Goal: Information Seeking & Learning: Get advice/opinions

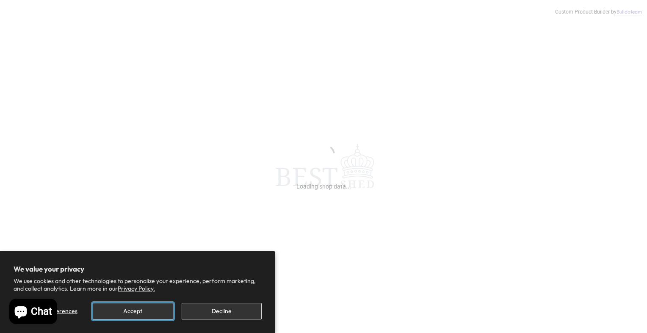
click at [147, 313] on button "Accept" at bounding box center [133, 311] width 80 height 17
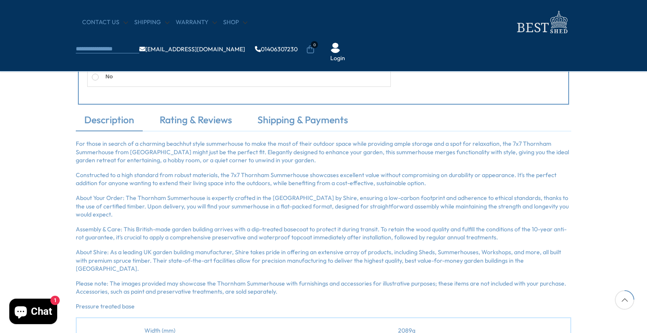
scroll to position [508, 0]
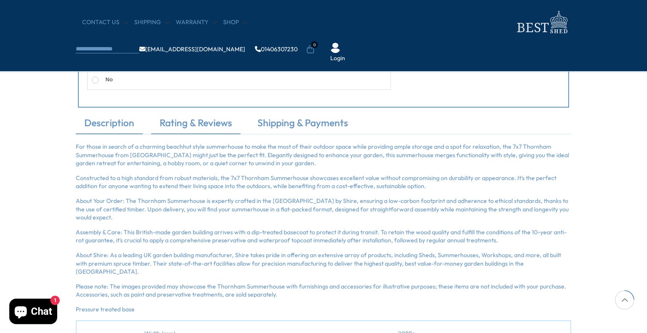
click at [215, 121] on link "Rating & Reviews" at bounding box center [195, 125] width 89 height 18
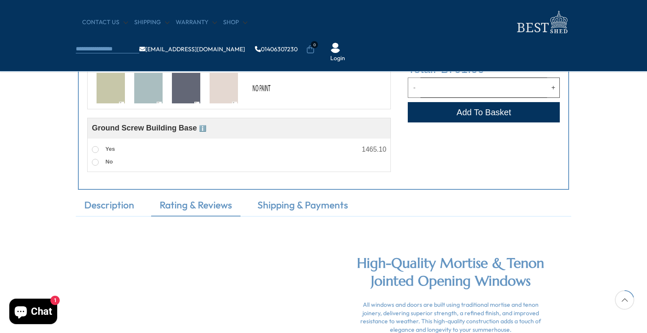
scroll to position [386, 0]
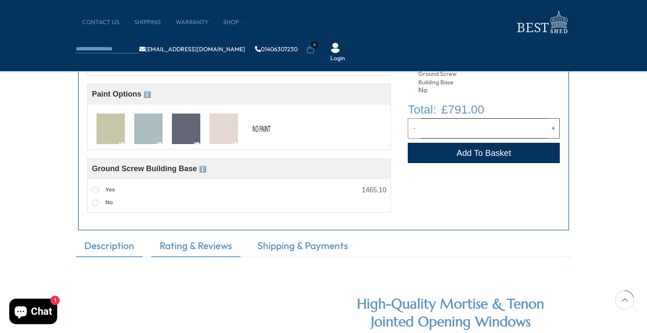
click at [107, 245] on link "Description" at bounding box center [109, 248] width 67 height 18
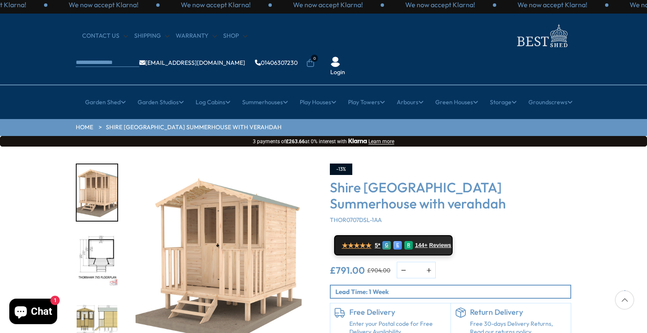
scroll to position [89, 0]
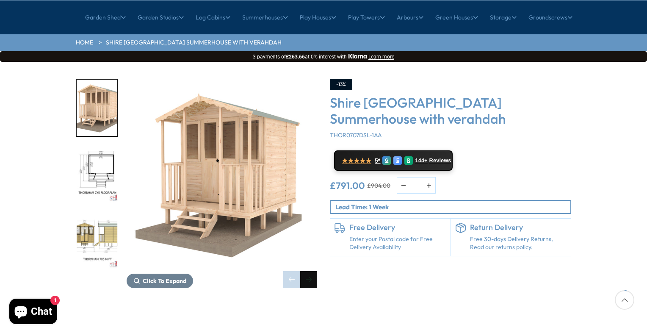
click at [312, 271] on div "Next slide" at bounding box center [308, 279] width 17 height 17
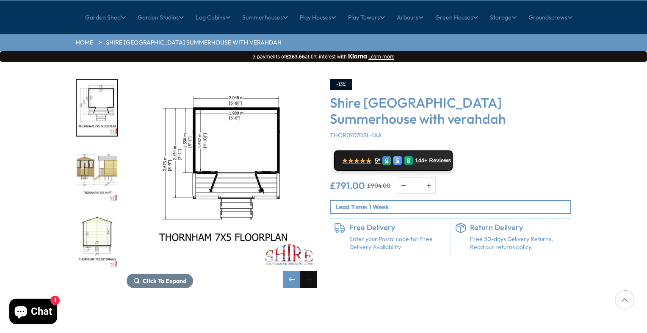
click at [312, 271] on div "Next slide" at bounding box center [308, 279] width 17 height 17
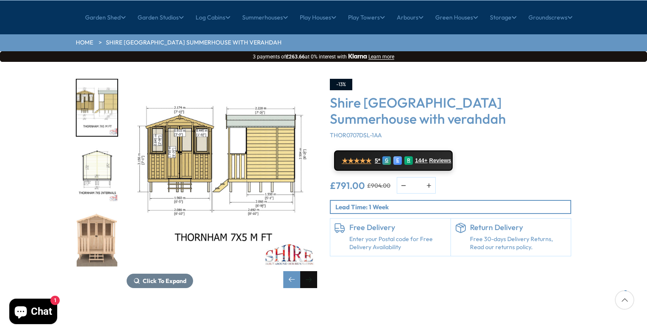
click at [312, 271] on div "Next slide" at bounding box center [308, 279] width 17 height 17
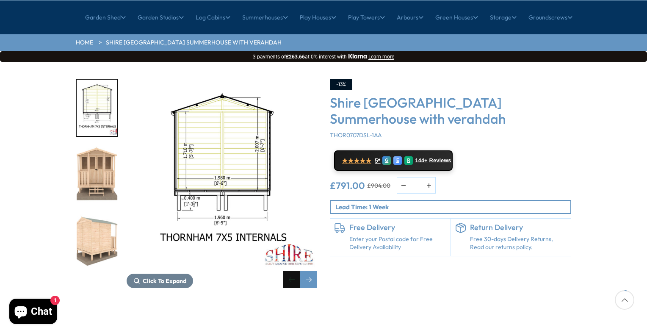
click at [288, 271] on div "Previous slide" at bounding box center [291, 279] width 17 height 17
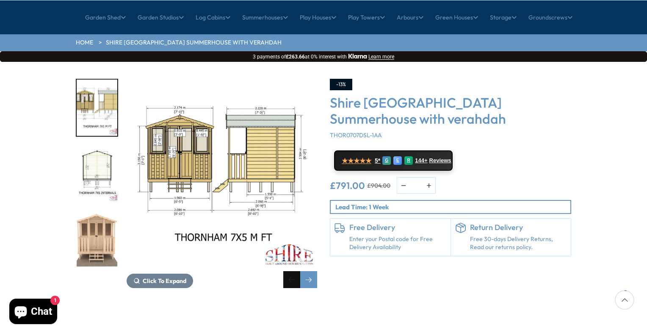
click at [288, 271] on div "Previous slide" at bounding box center [291, 279] width 17 height 17
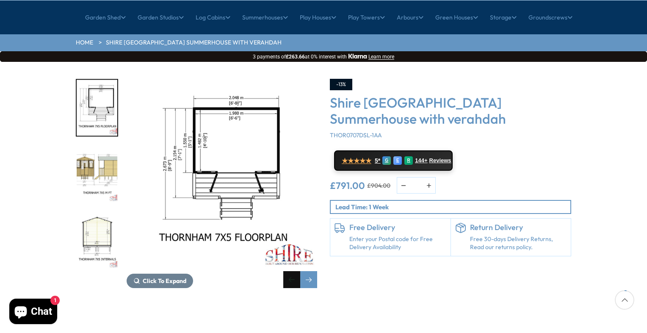
click at [288, 271] on div "Previous slide" at bounding box center [291, 279] width 17 height 17
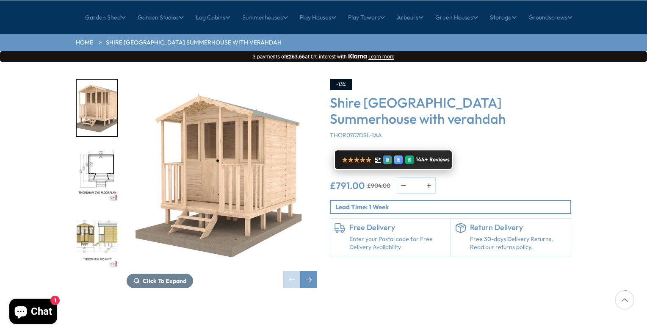
click at [436, 156] on span "Reviews" at bounding box center [440, 159] width 20 height 7
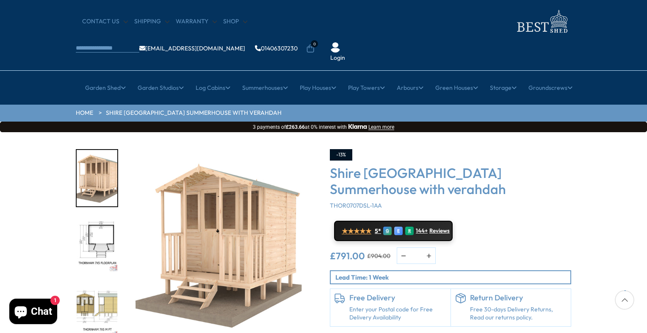
scroll to position [0, 0]
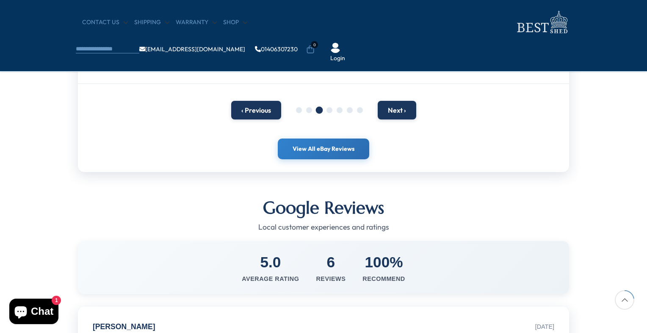
scroll to position [254, 0]
